Goal: Use online tool/utility: Utilize a website feature to perform a specific function

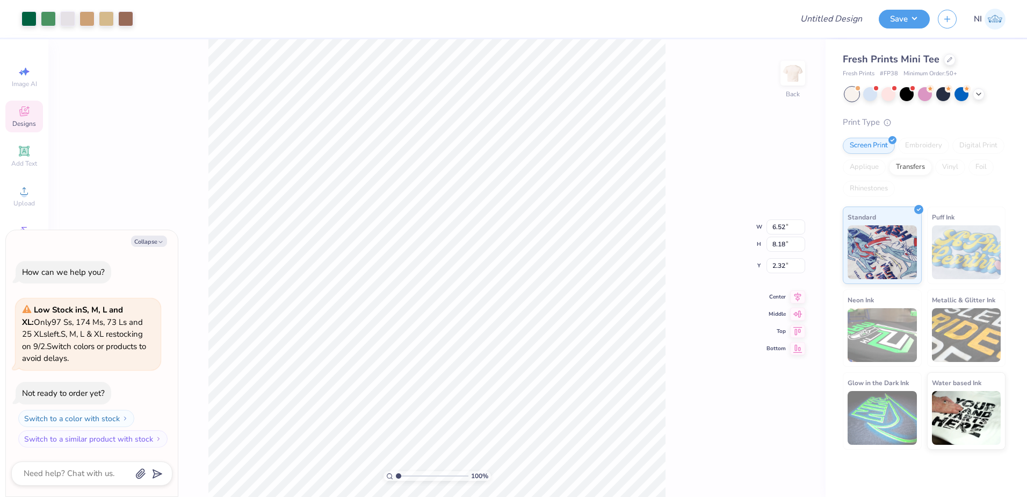
type textarea "x"
type input "2.29"
type textarea "x"
type input "1.68"
type input "2.05"
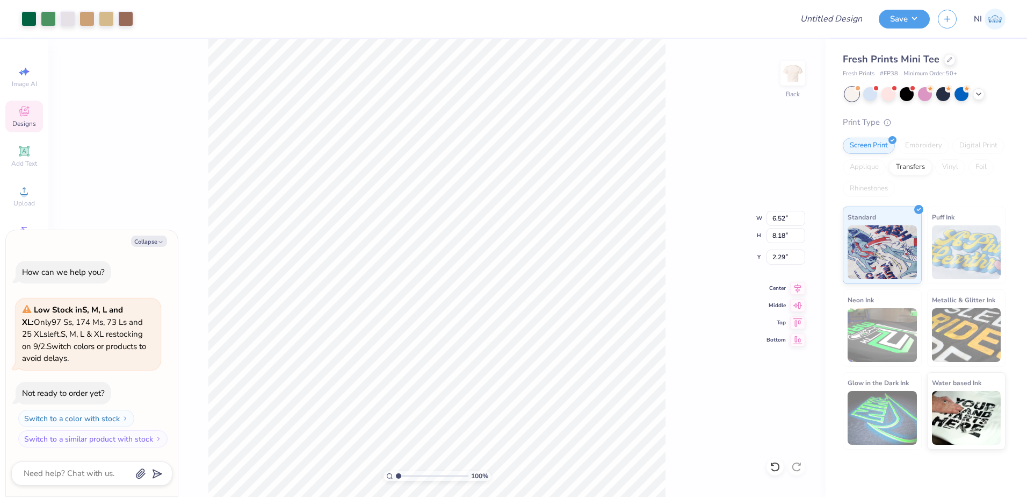
type input "2.99"
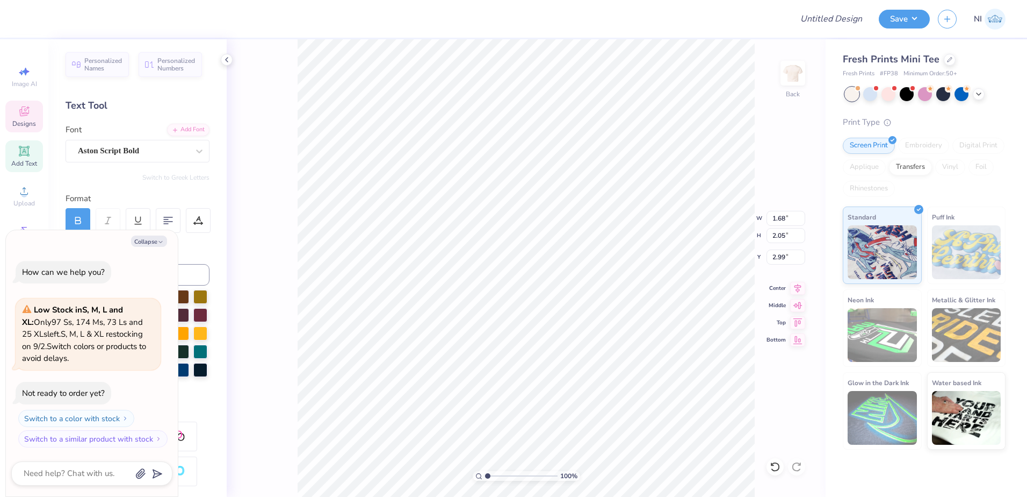
type textarea "x"
type input "6.52"
type input "3.28"
type input "2.29"
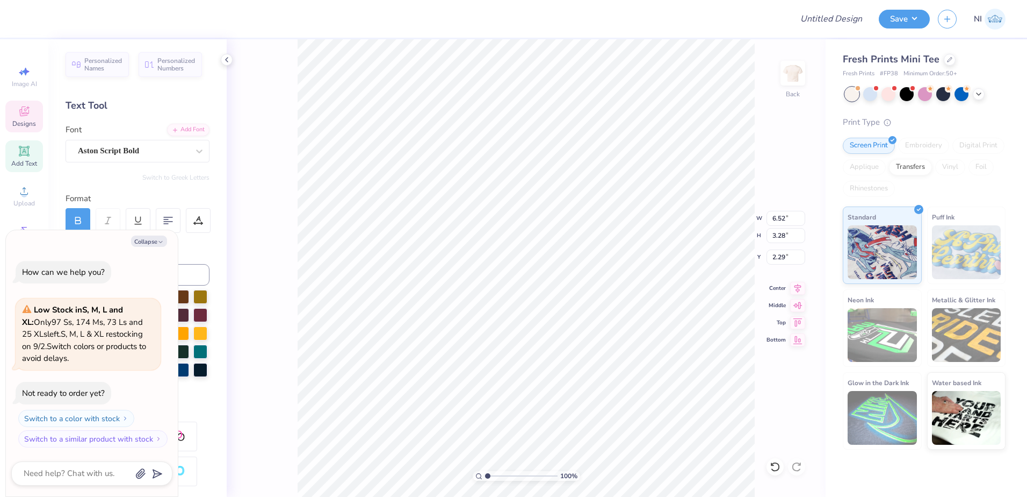
type textarea "x"
type textarea "K"
type textarea "x"
type textarea "Ka"
type textarea "x"
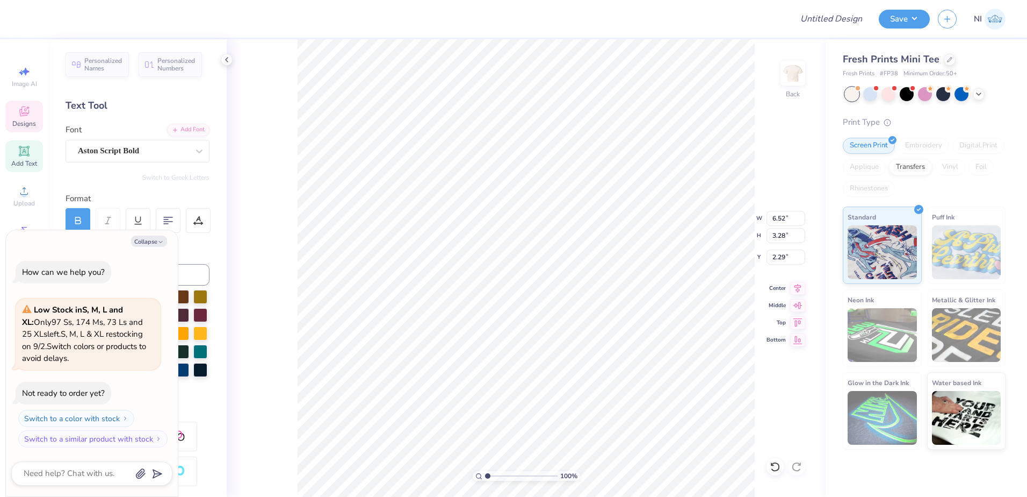
type textarea "Kap"
type textarea "x"
type textarea "[PERSON_NAME]"
type textarea "x"
type textarea "Kappa"
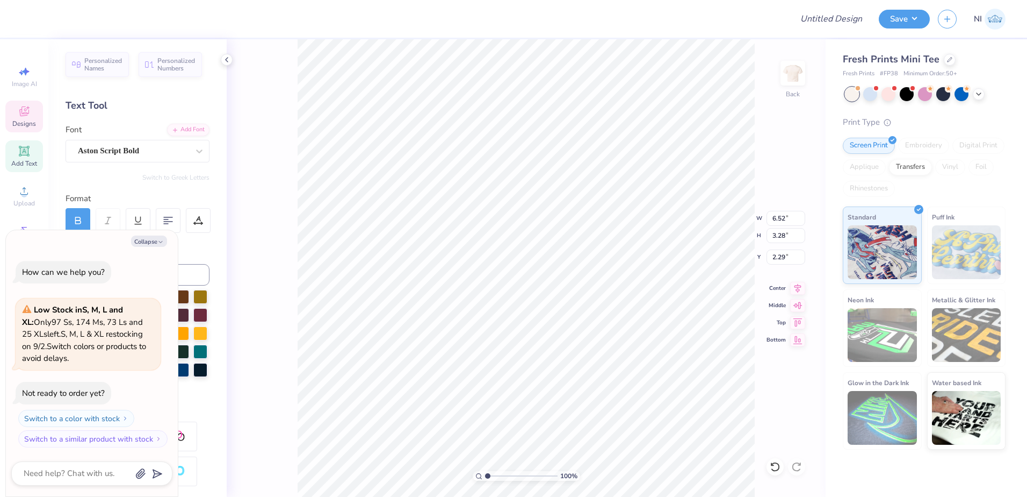
type textarea "x"
type textarea "Kappa"
type textarea "x"
type textarea "Kappa"
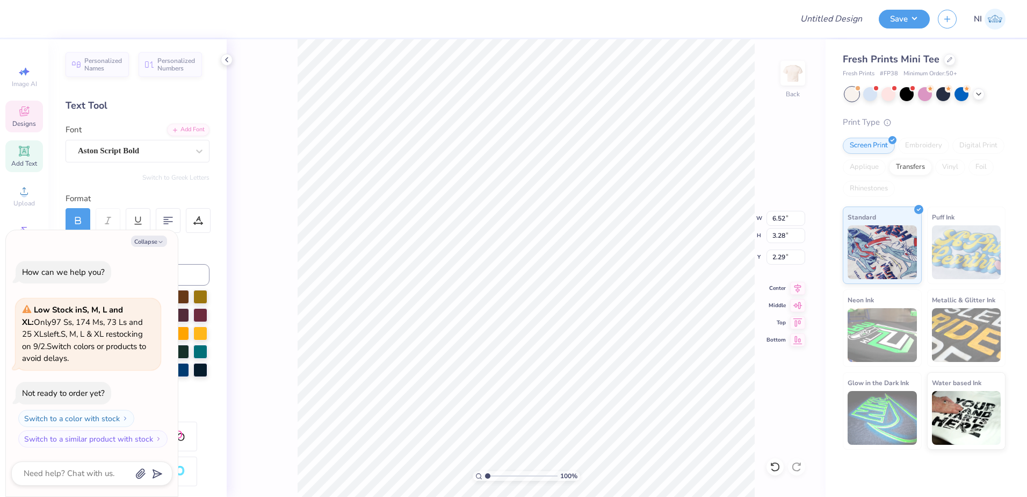
scroll to position [9, 2]
type textarea "x"
type input "1.90"
